Goal: Register for event/course

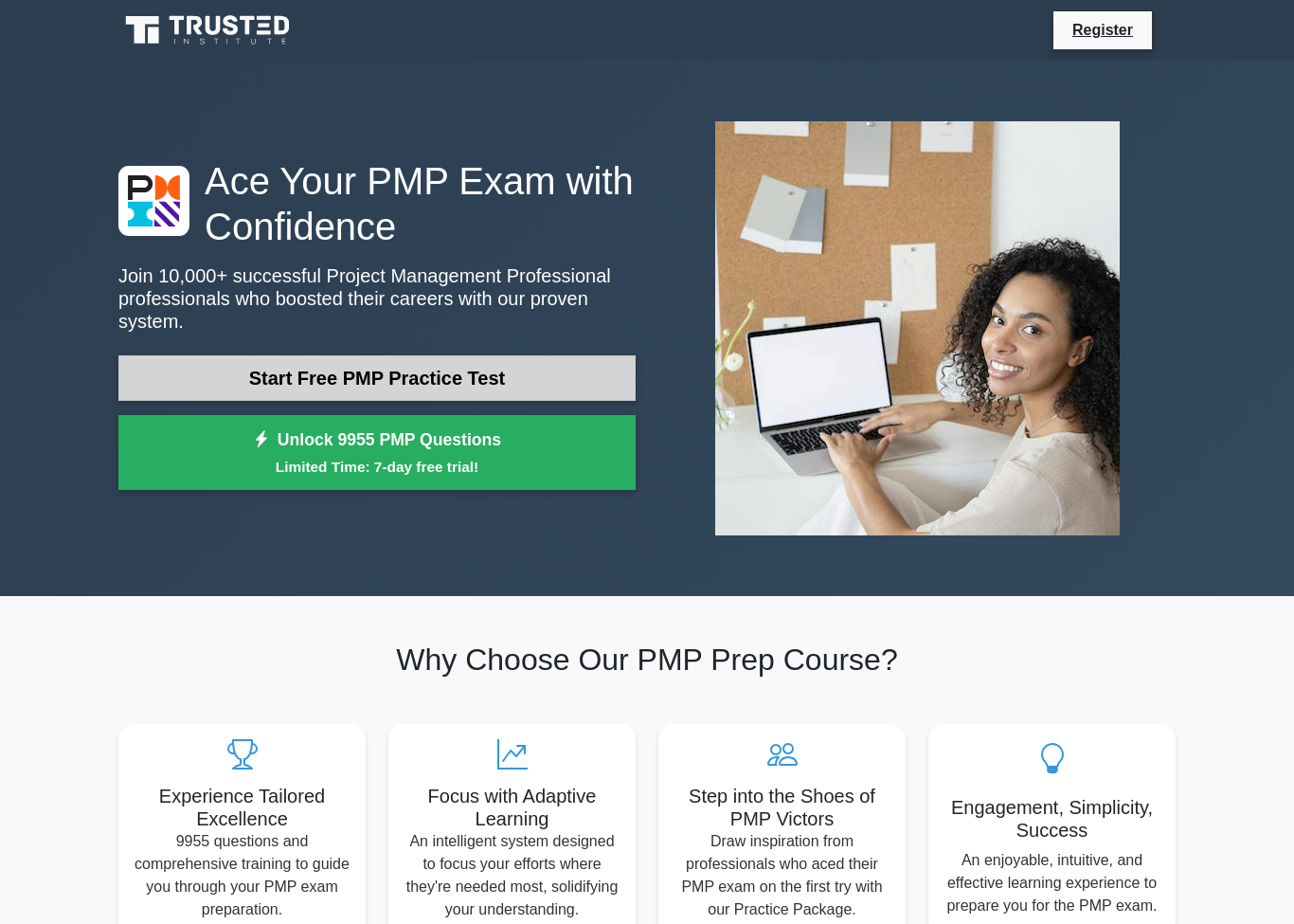
click at [432, 371] on link "Start Free PMP Practice Test" at bounding box center [377, 378] width 517 height 46
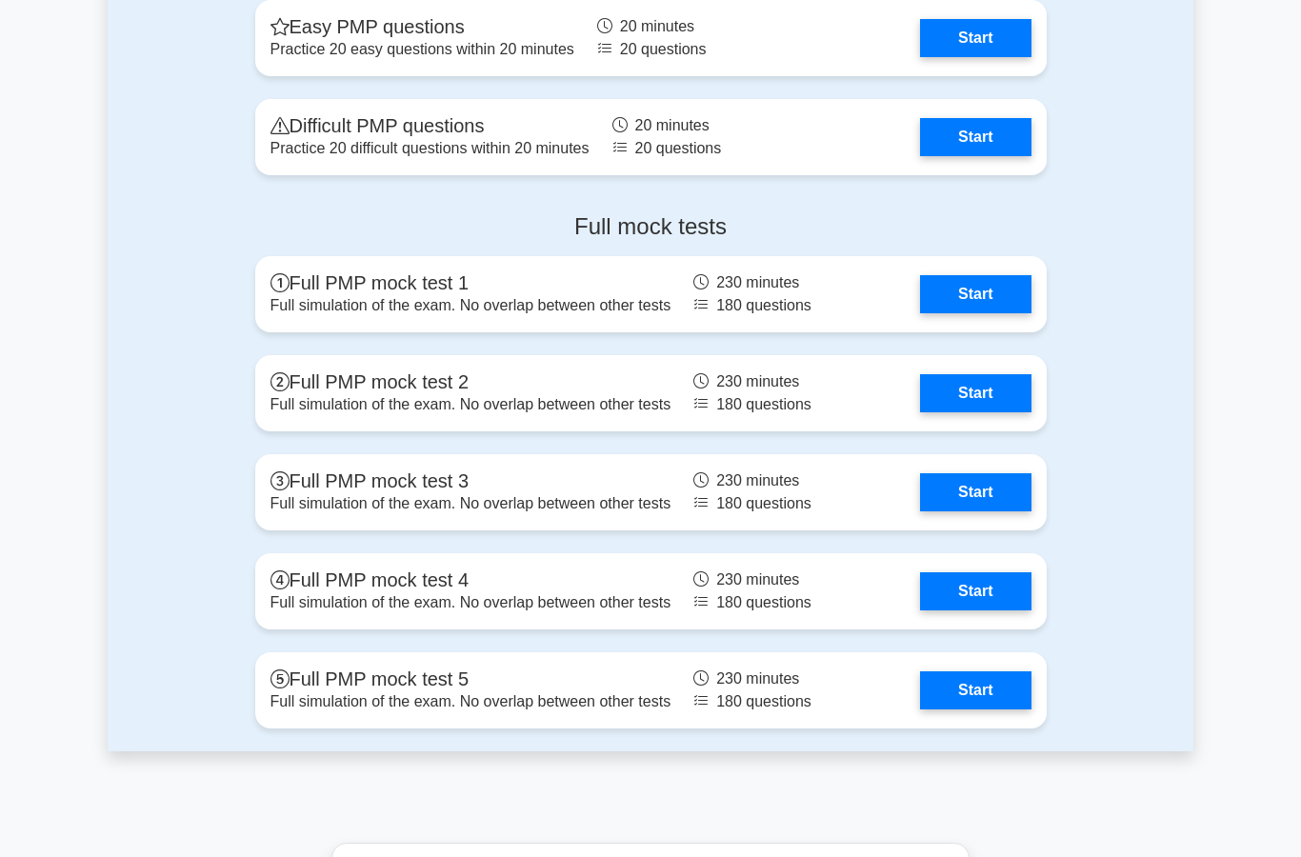
scroll to position [5386, 0]
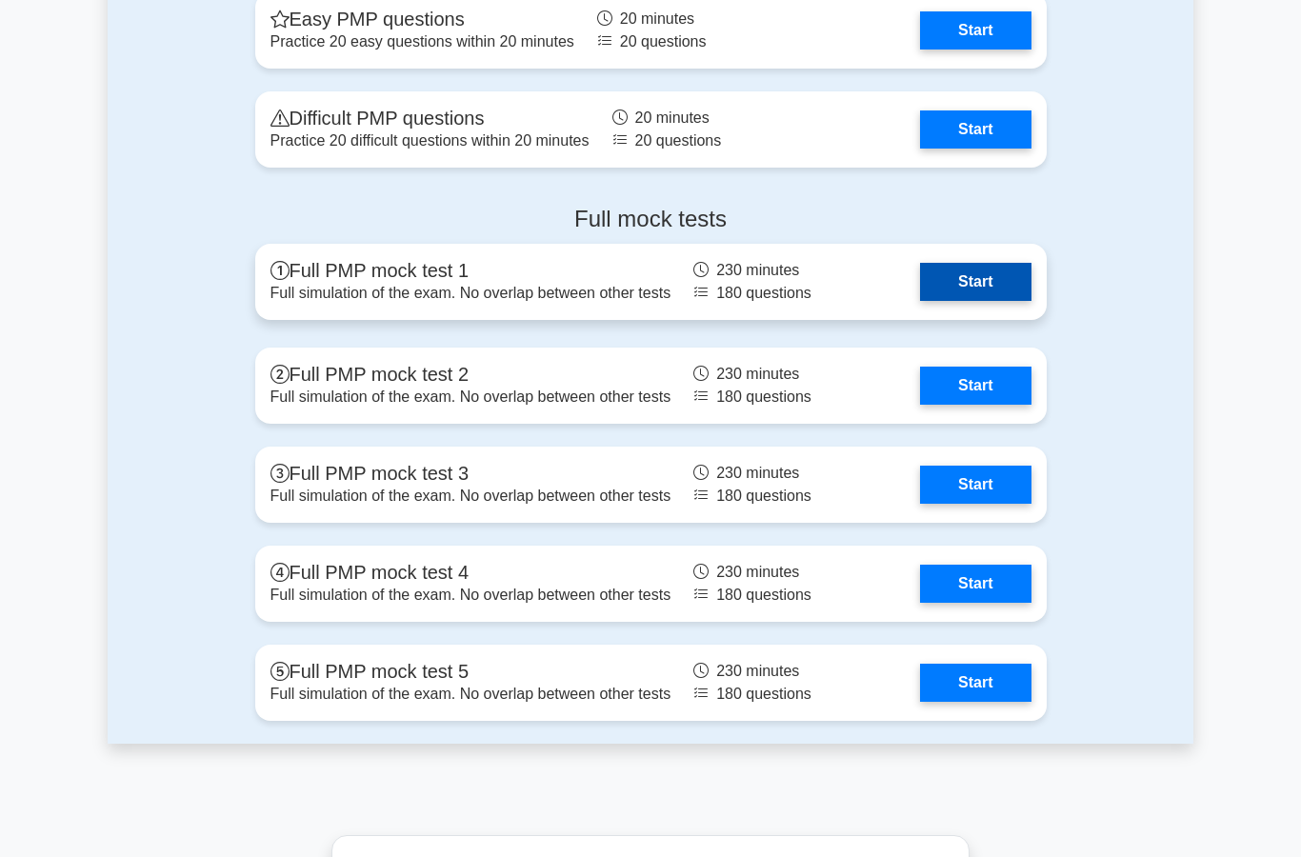
click at [920, 301] on link "Start" at bounding box center [975, 282] width 111 height 38
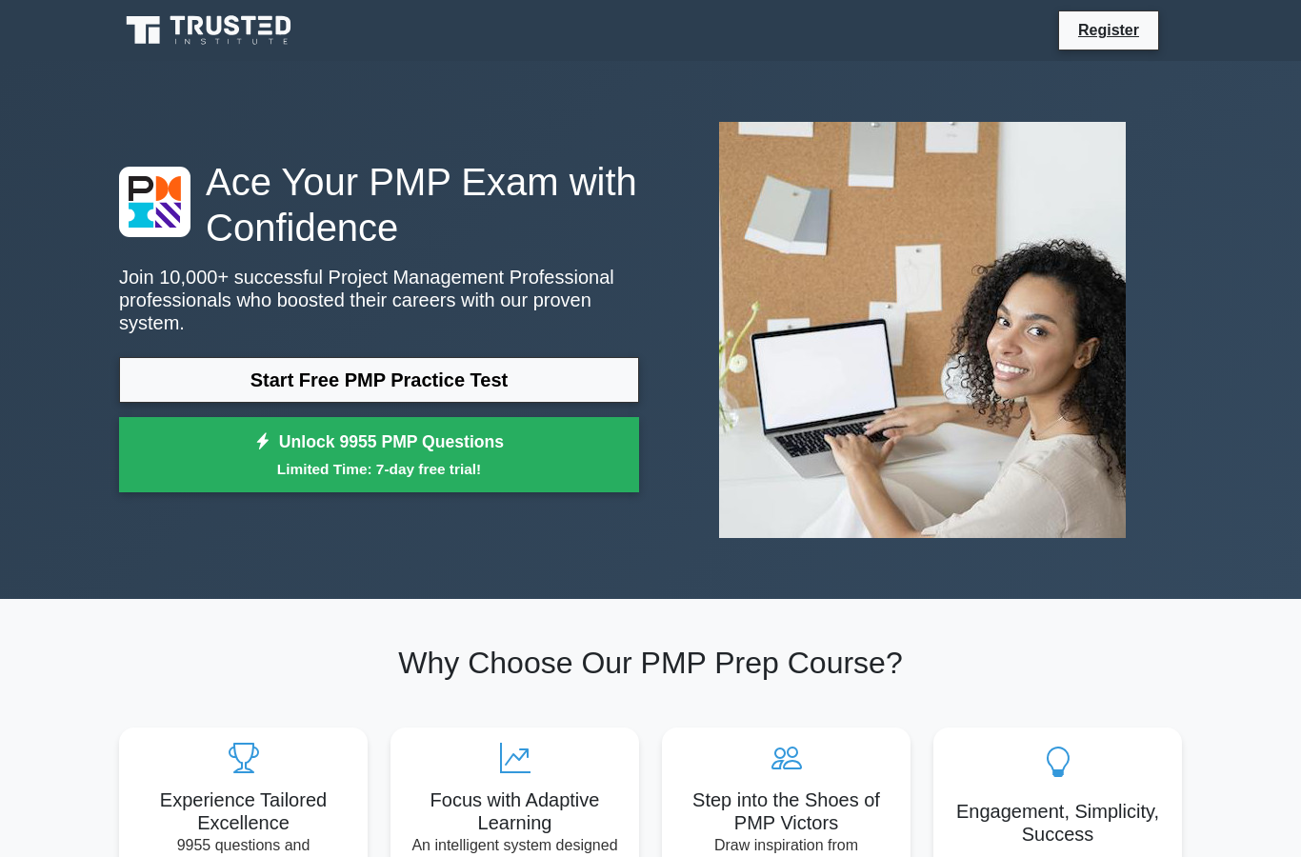
scroll to position [5462, 0]
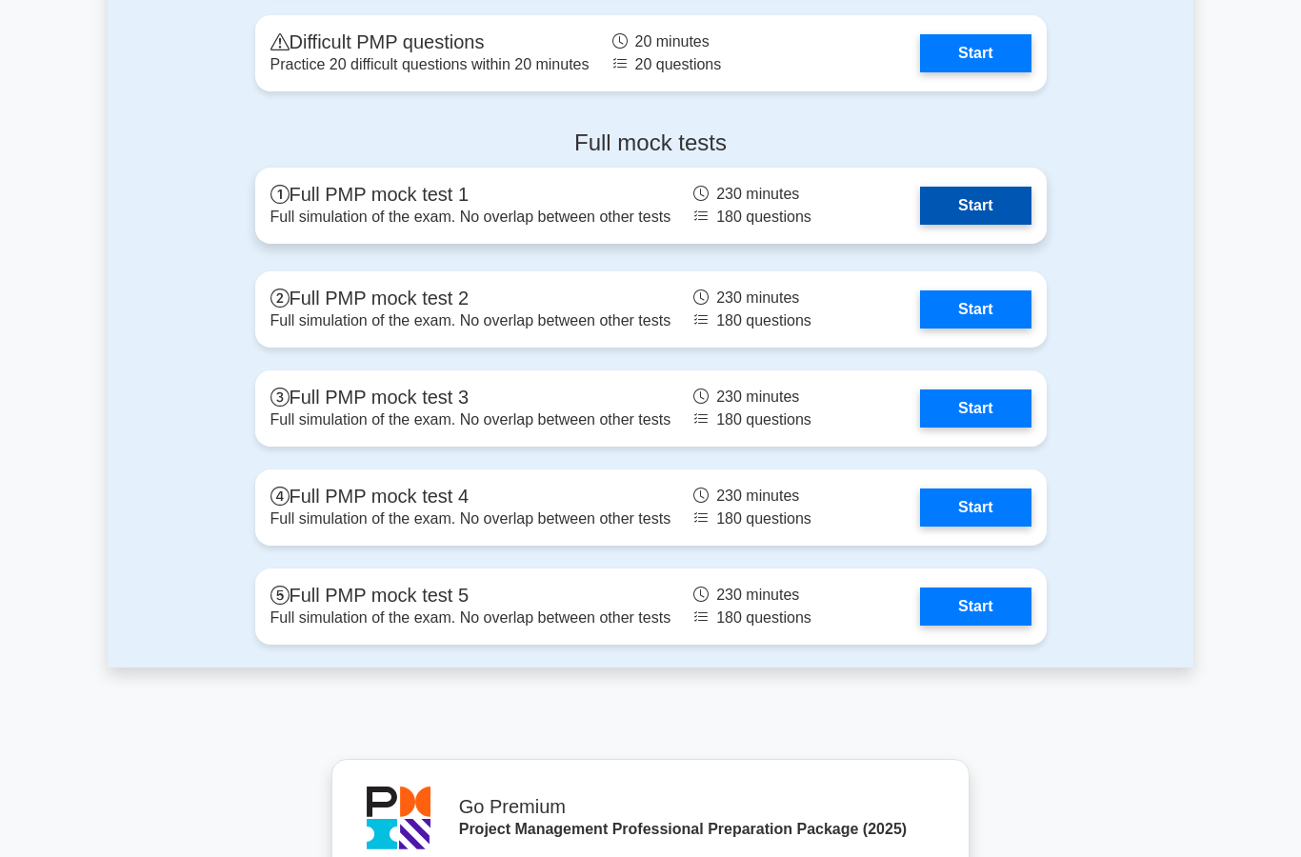
click at [920, 225] on link "Start" at bounding box center [975, 206] width 111 height 38
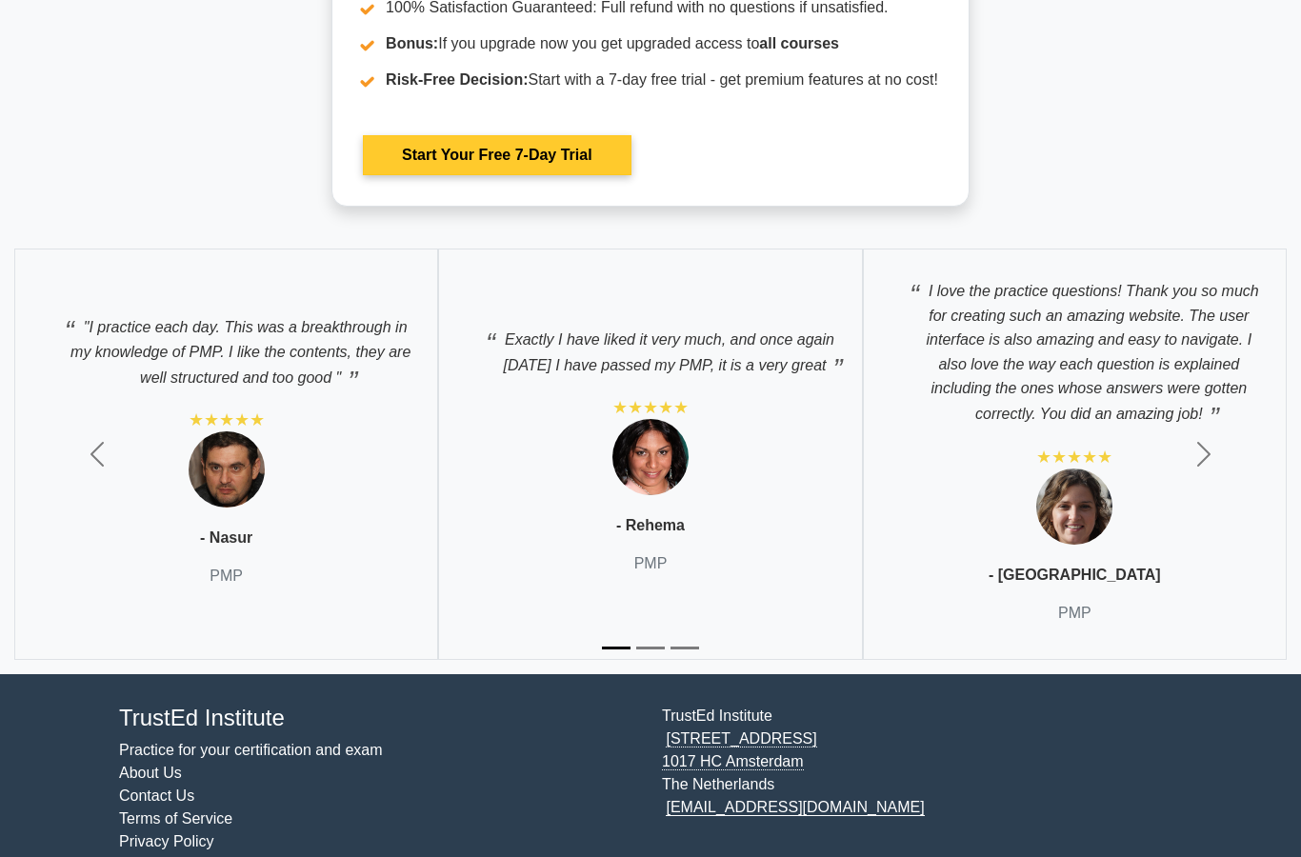
scroll to position [6483, 0]
click at [550, 175] on link "Start Your Free 7-Day Trial" at bounding box center [497, 155] width 268 height 40
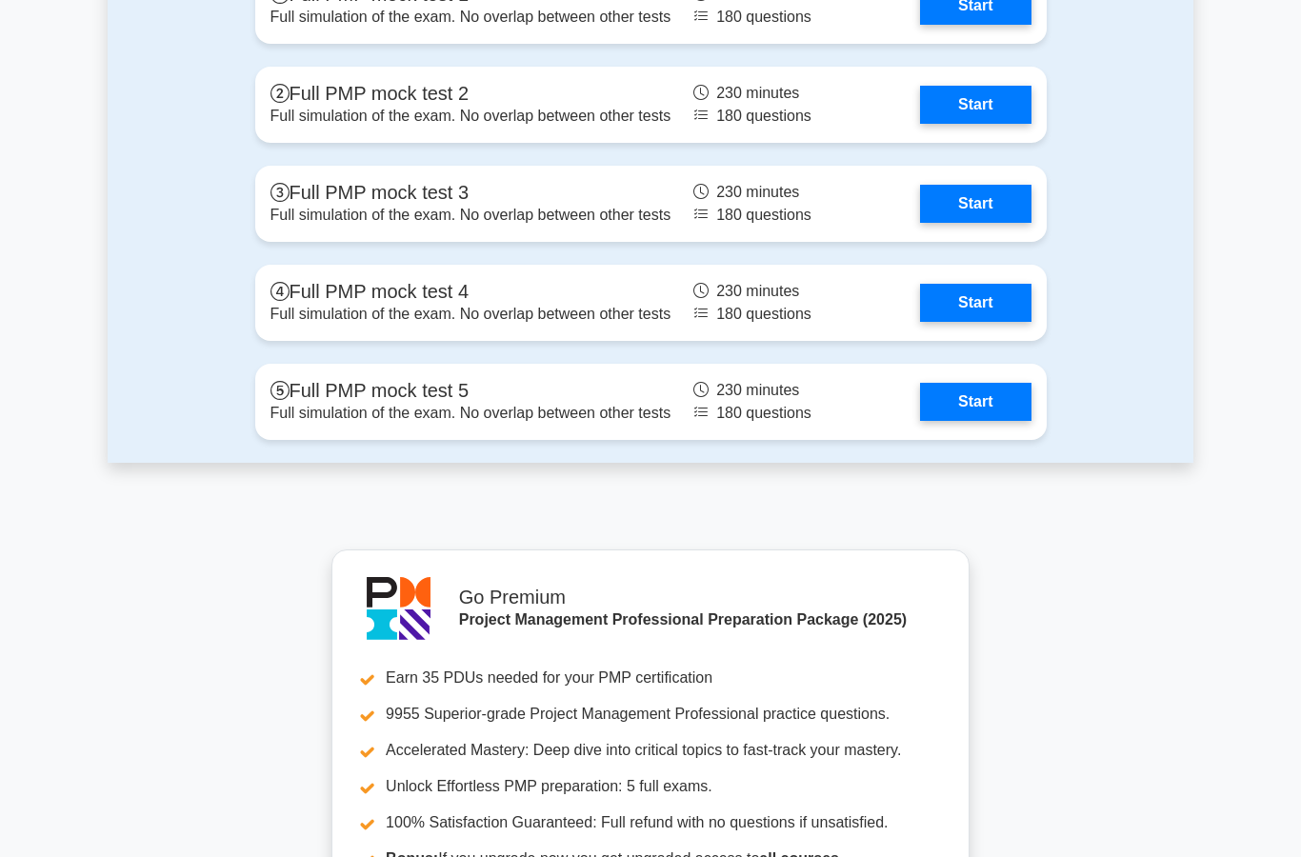
scroll to position [5659, 0]
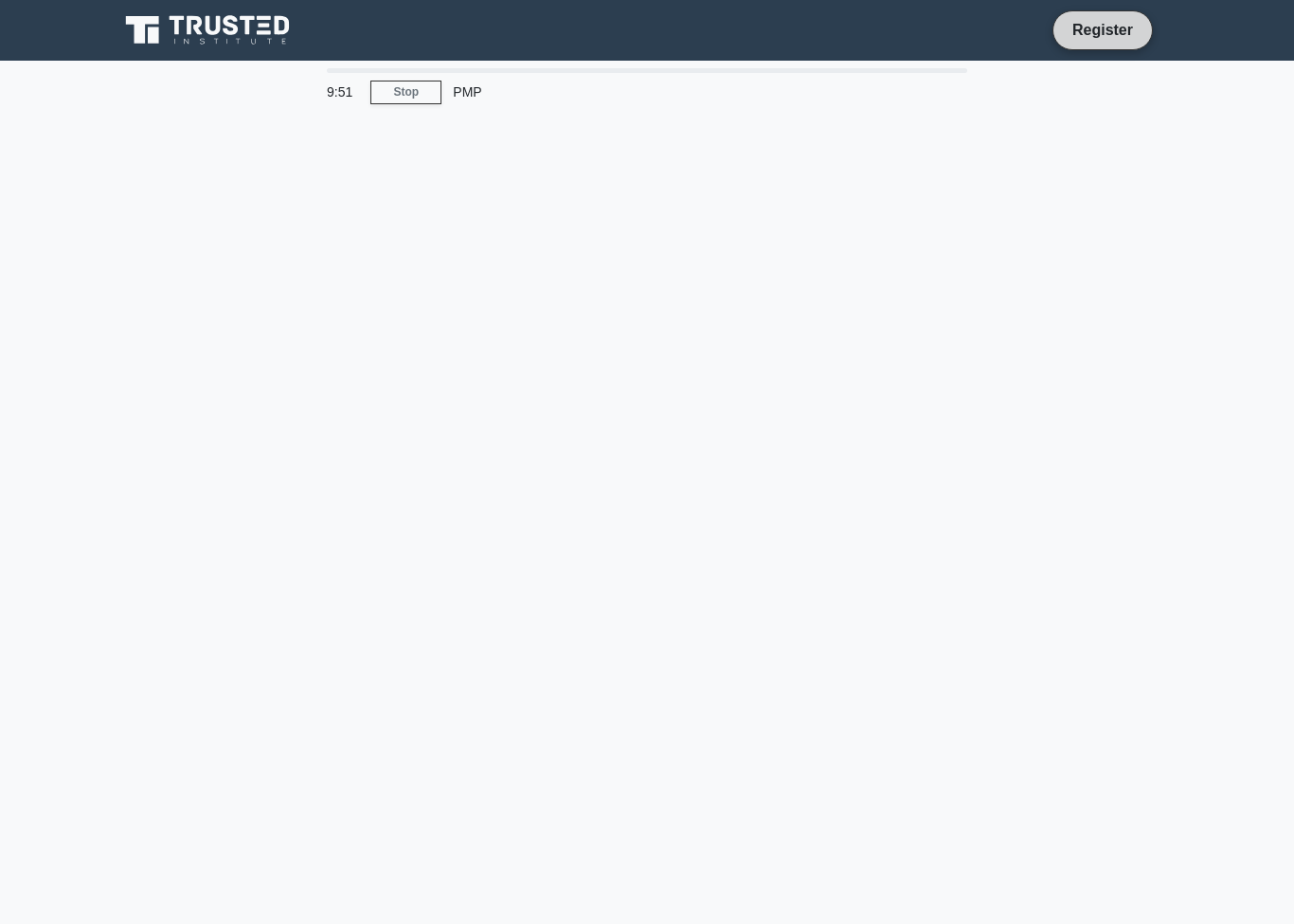
click at [1112, 22] on link "Register" at bounding box center [1103, 30] width 84 height 24
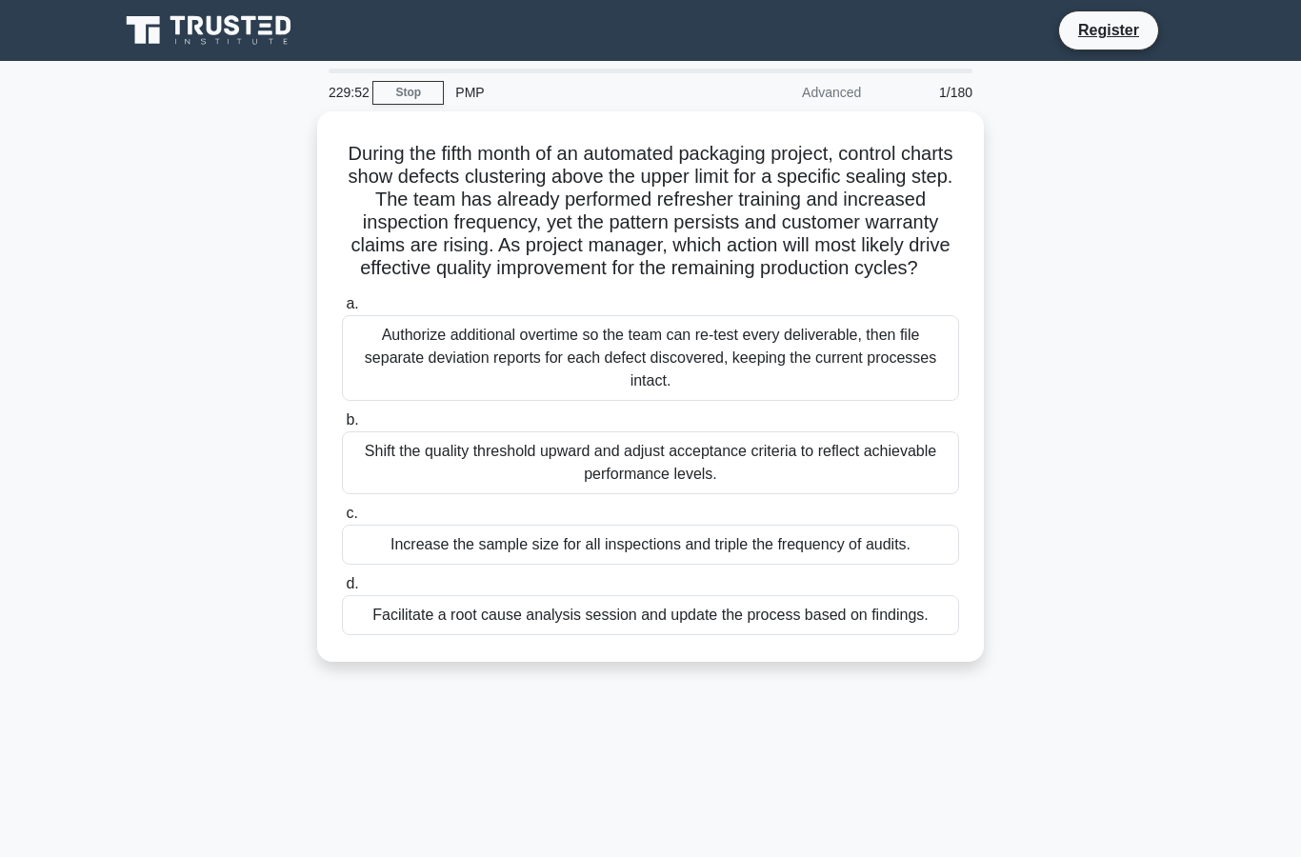
click at [957, 84] on div "1/180" at bounding box center [928, 92] width 111 height 38
click at [964, 91] on div "1/180" at bounding box center [928, 92] width 111 height 38
click at [411, 91] on link "Stop" at bounding box center [408, 93] width 71 height 24
